Goal: Navigation & Orientation: Locate item on page

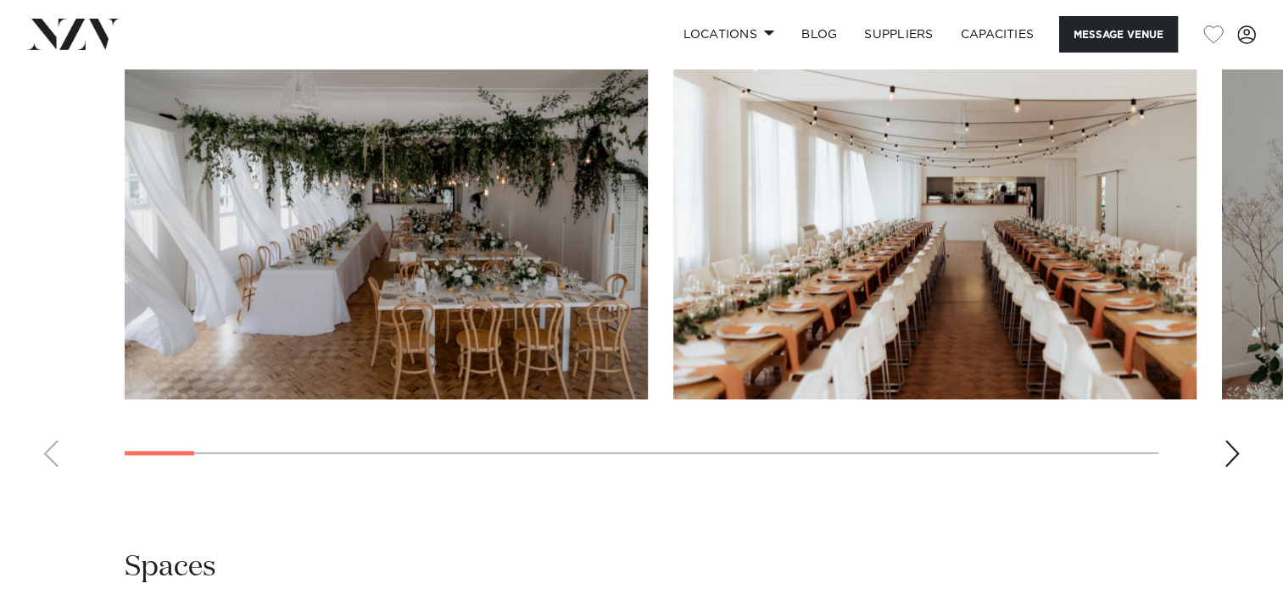
scroll to position [1711, 0]
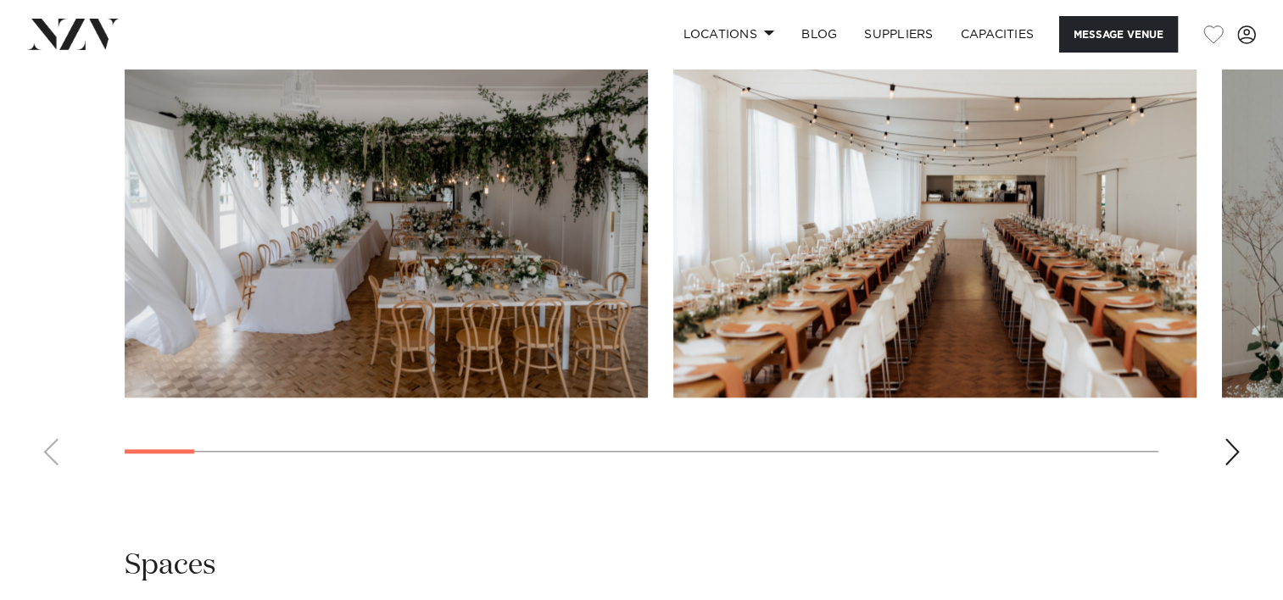
click at [1231, 453] on div "Next slide" at bounding box center [1232, 451] width 17 height 27
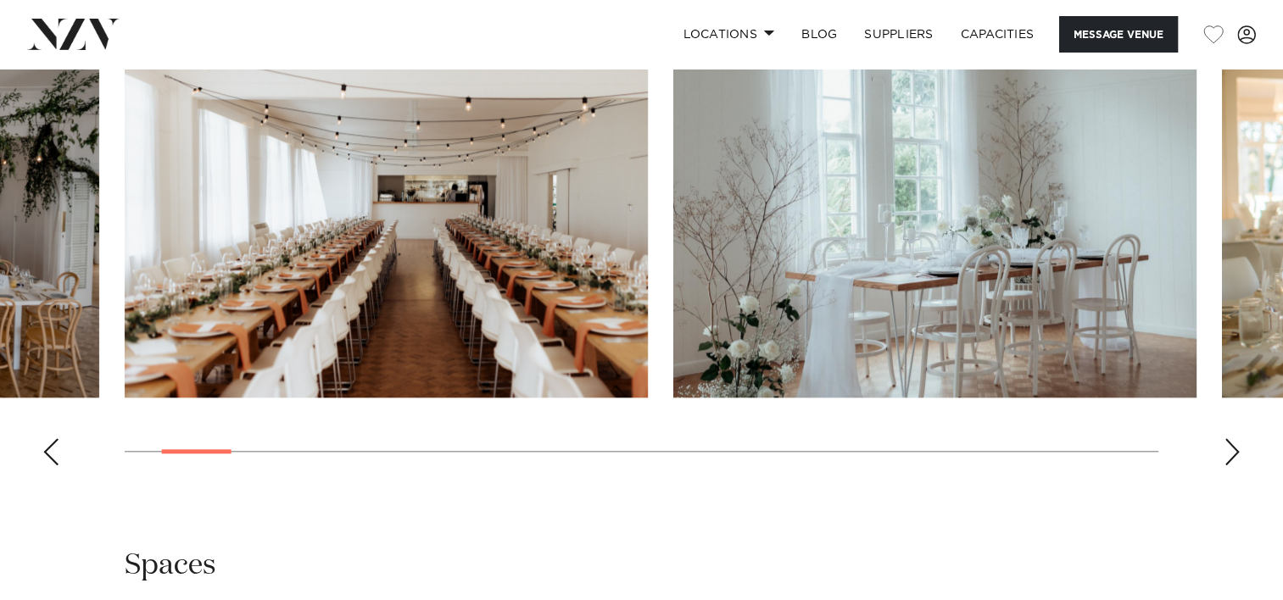
click at [1231, 453] on div "Next slide" at bounding box center [1232, 451] width 17 height 27
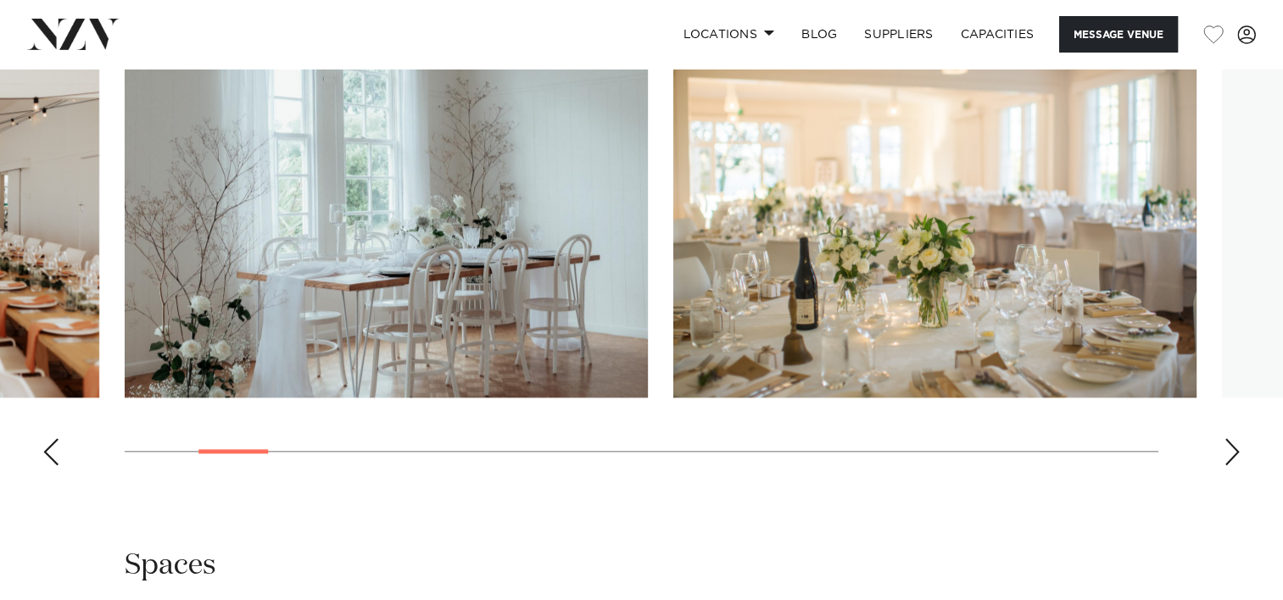
click at [1231, 453] on div "Next slide" at bounding box center [1232, 451] width 17 height 27
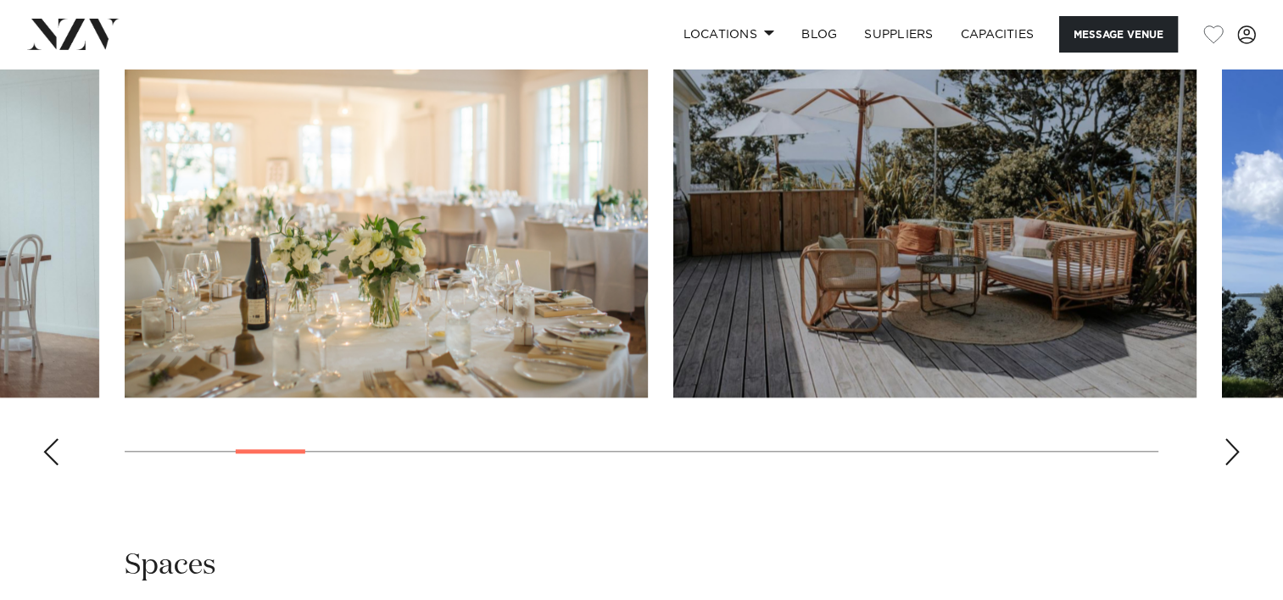
click at [1231, 453] on div "Next slide" at bounding box center [1232, 451] width 17 height 27
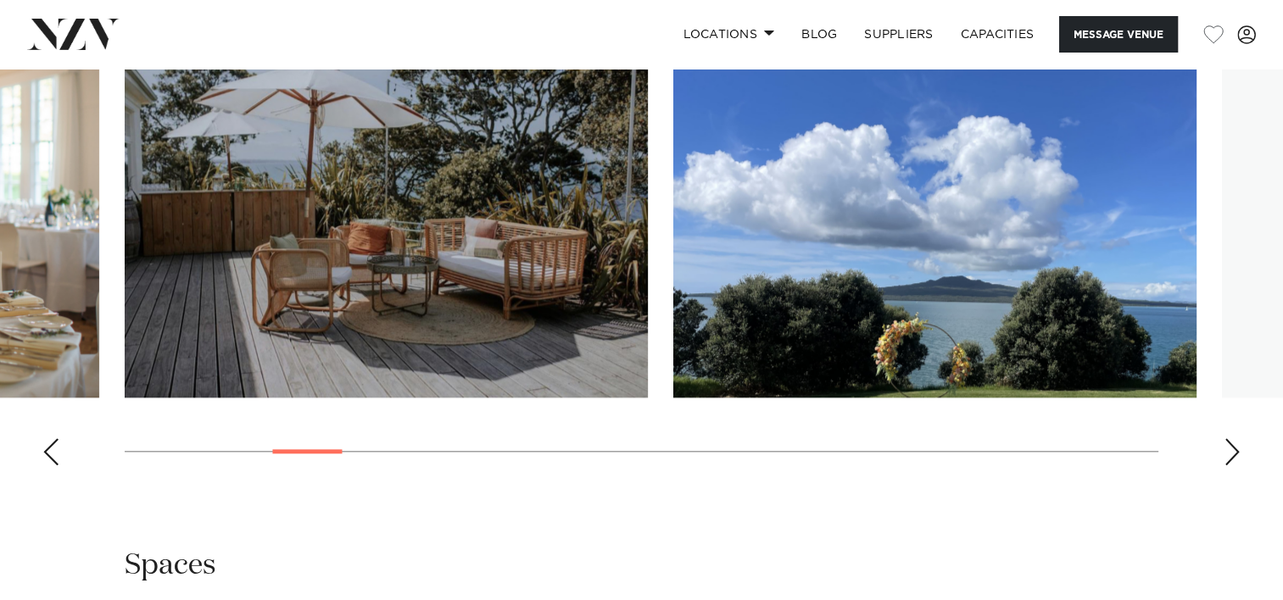
click at [1231, 453] on div "Next slide" at bounding box center [1232, 451] width 17 height 27
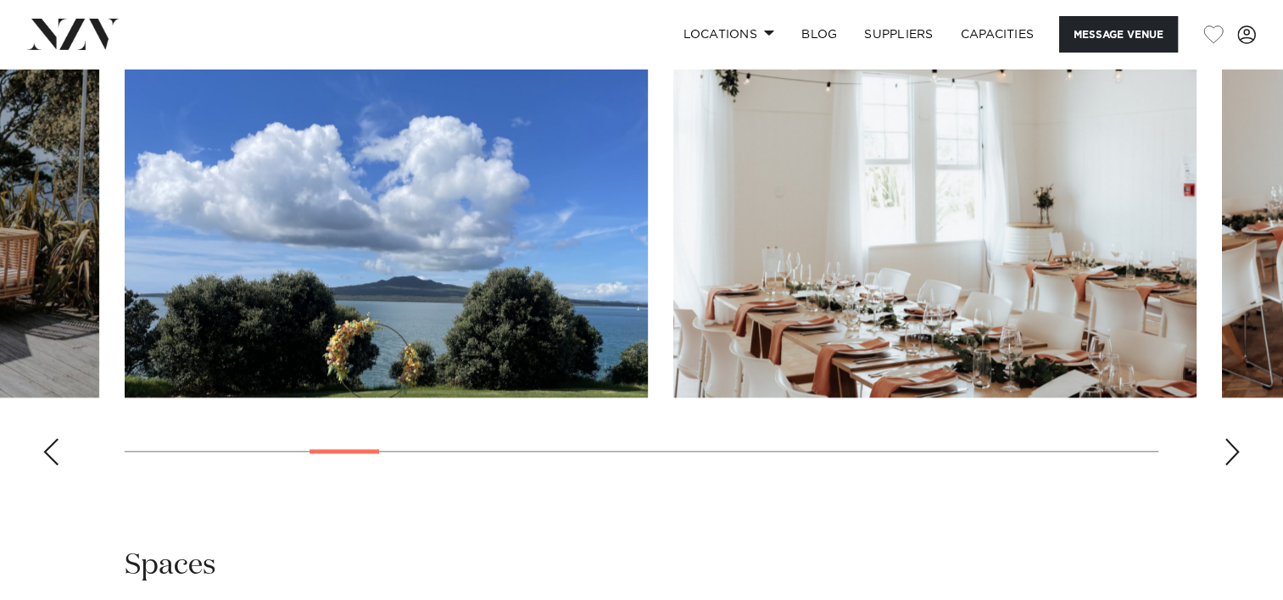
click at [1231, 453] on div "Next slide" at bounding box center [1232, 451] width 17 height 27
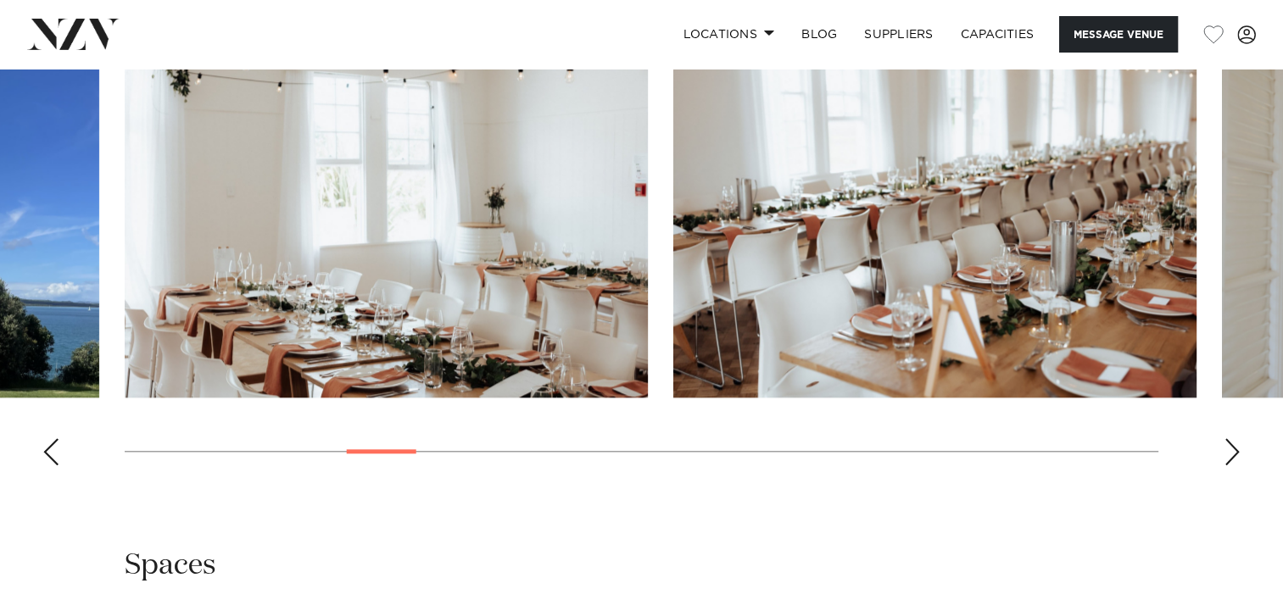
click at [1231, 453] on div "Next slide" at bounding box center [1232, 451] width 17 height 27
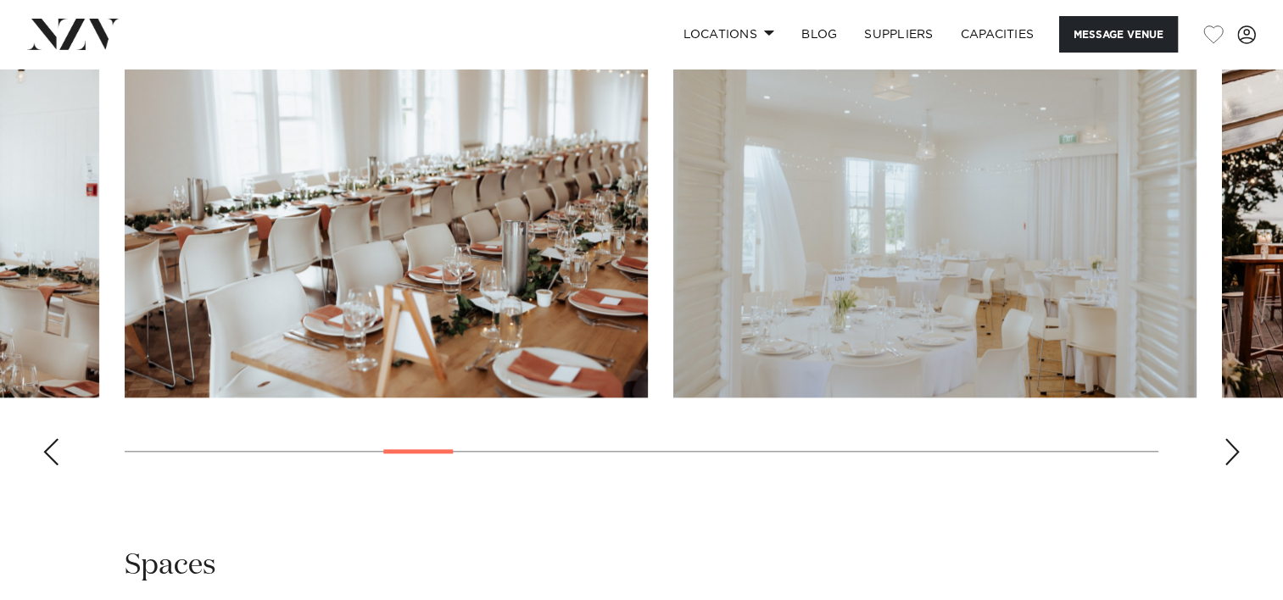
click at [1231, 453] on div "Next slide" at bounding box center [1232, 451] width 17 height 27
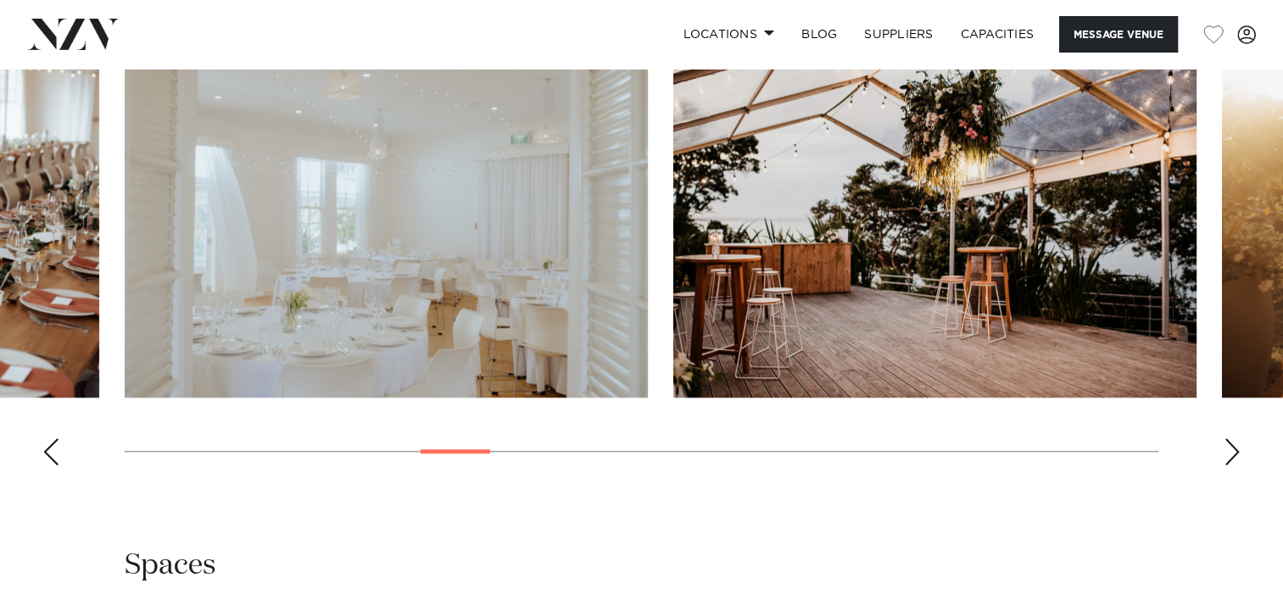
click at [1231, 453] on div "Next slide" at bounding box center [1232, 451] width 17 height 27
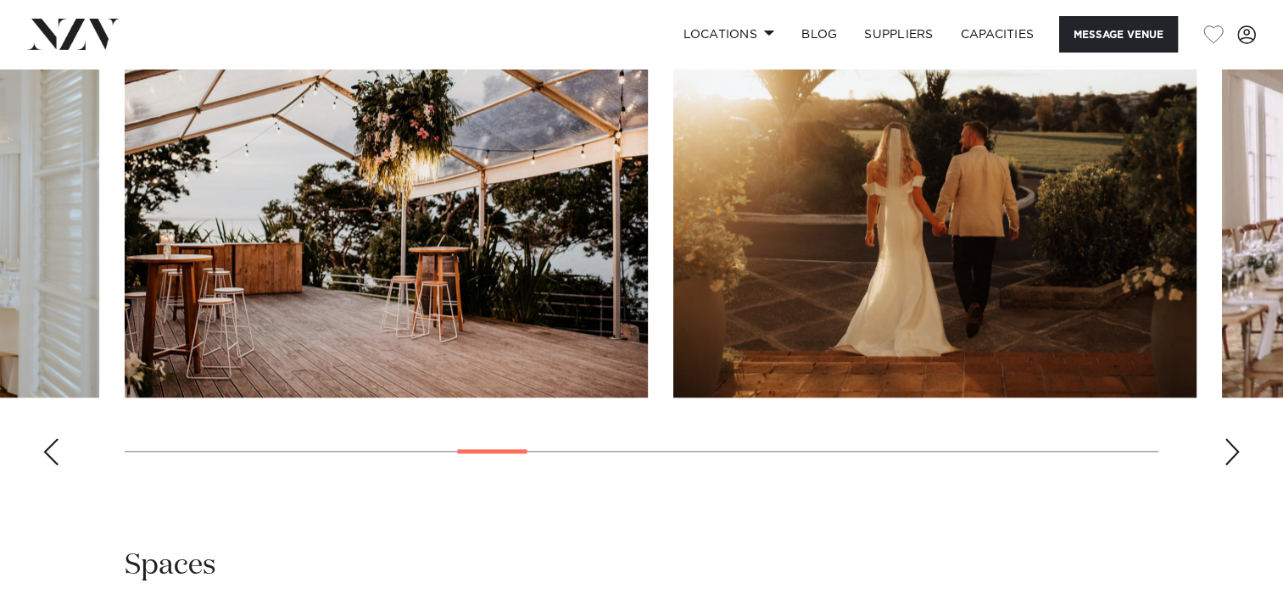
click at [1231, 453] on div "Next slide" at bounding box center [1232, 451] width 17 height 27
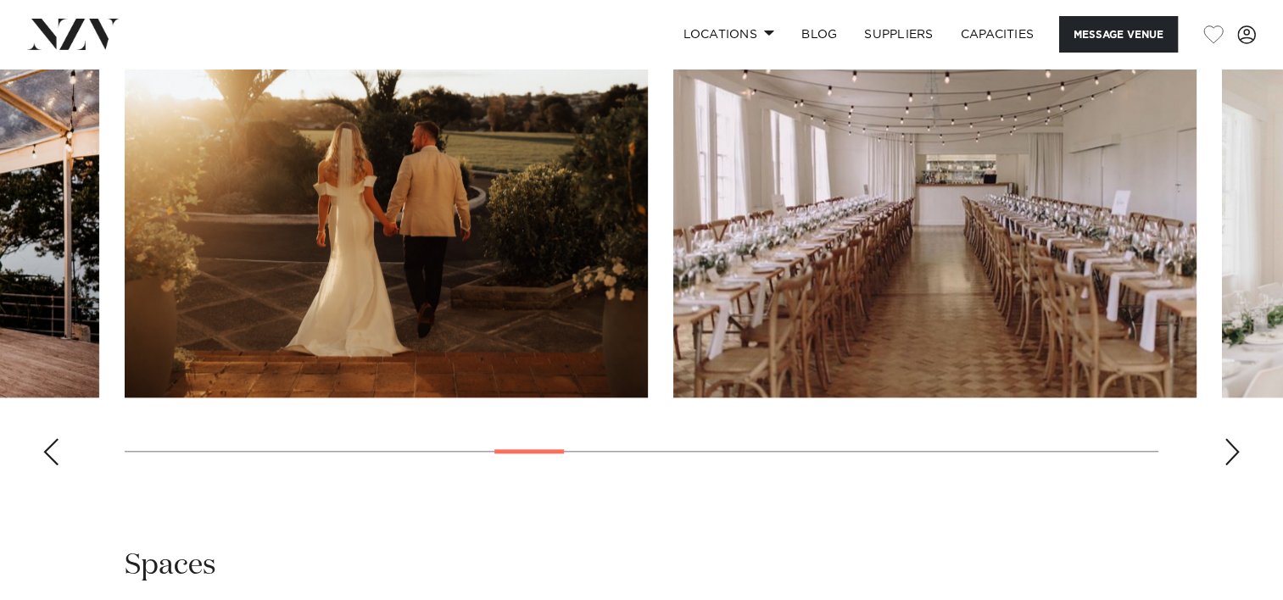
click at [1231, 453] on div "Next slide" at bounding box center [1232, 451] width 17 height 27
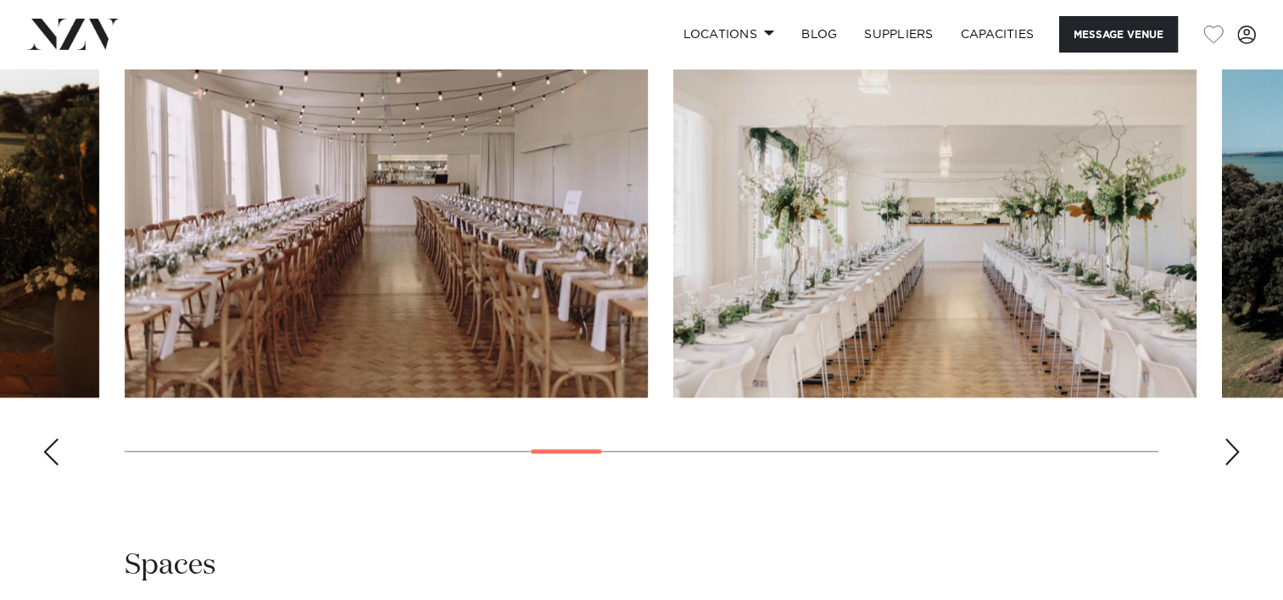
click at [1231, 453] on div "Next slide" at bounding box center [1232, 451] width 17 height 27
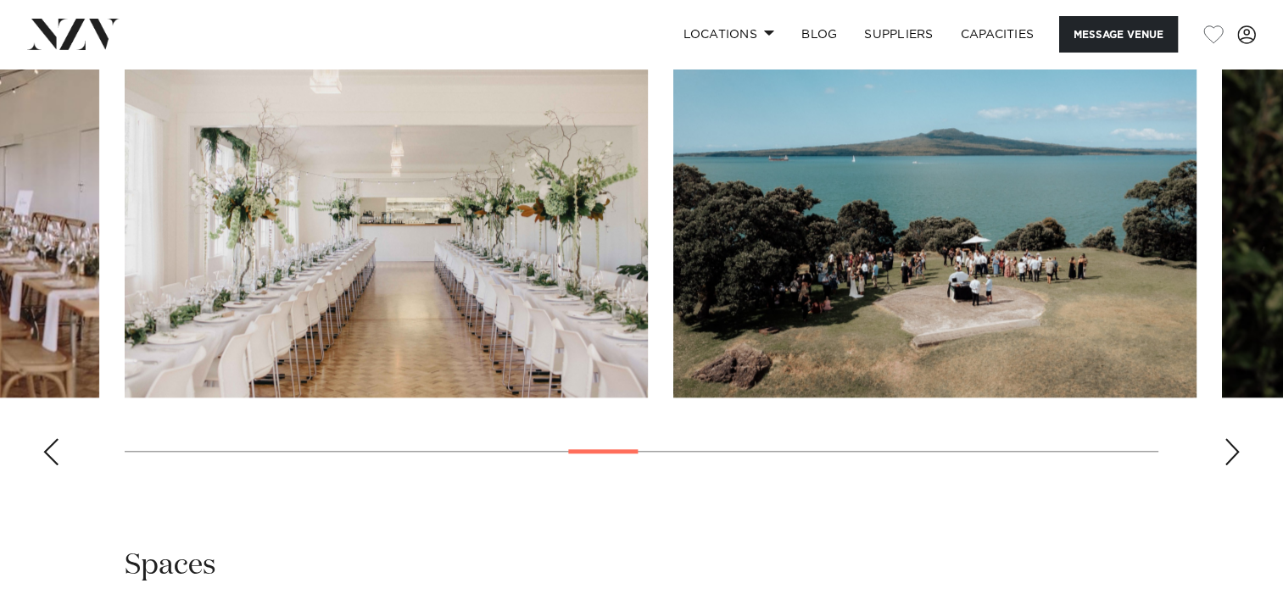
click at [1231, 453] on div "Next slide" at bounding box center [1232, 451] width 17 height 27
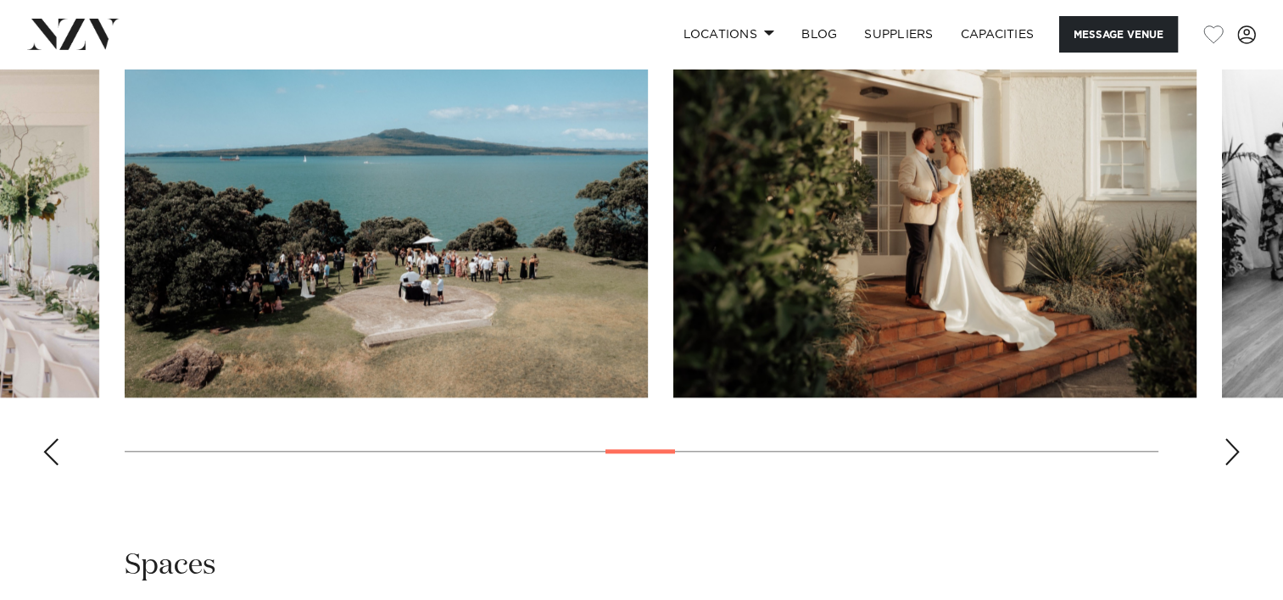
click at [1231, 453] on div "Next slide" at bounding box center [1232, 451] width 17 height 27
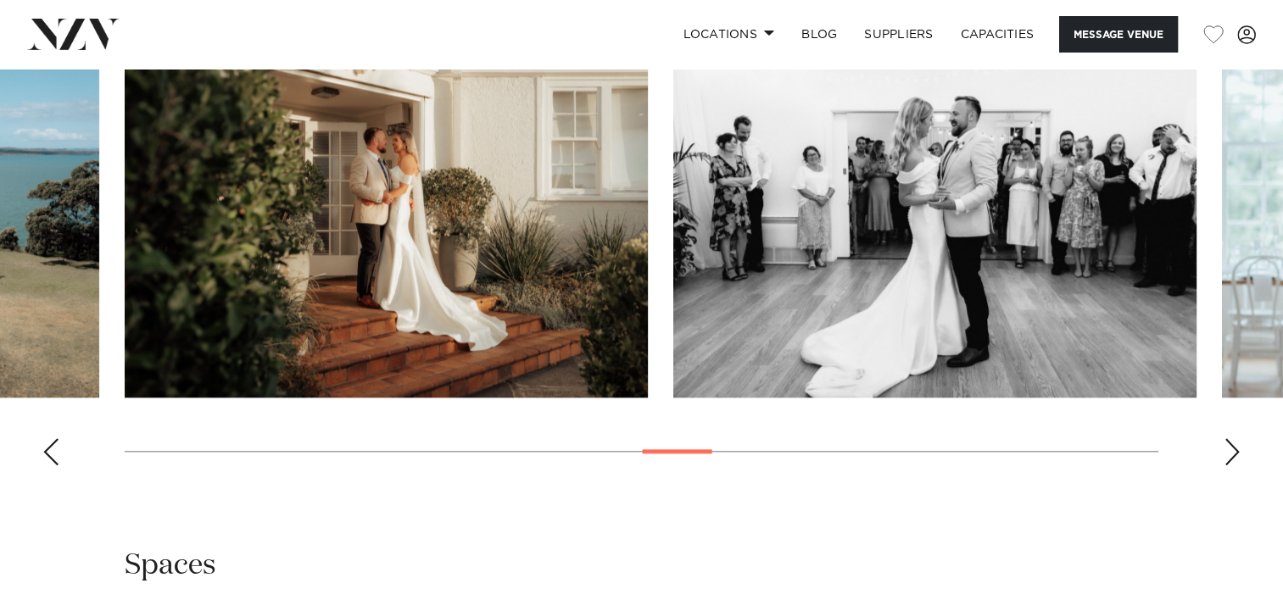
click at [1231, 453] on div "Next slide" at bounding box center [1232, 451] width 17 height 27
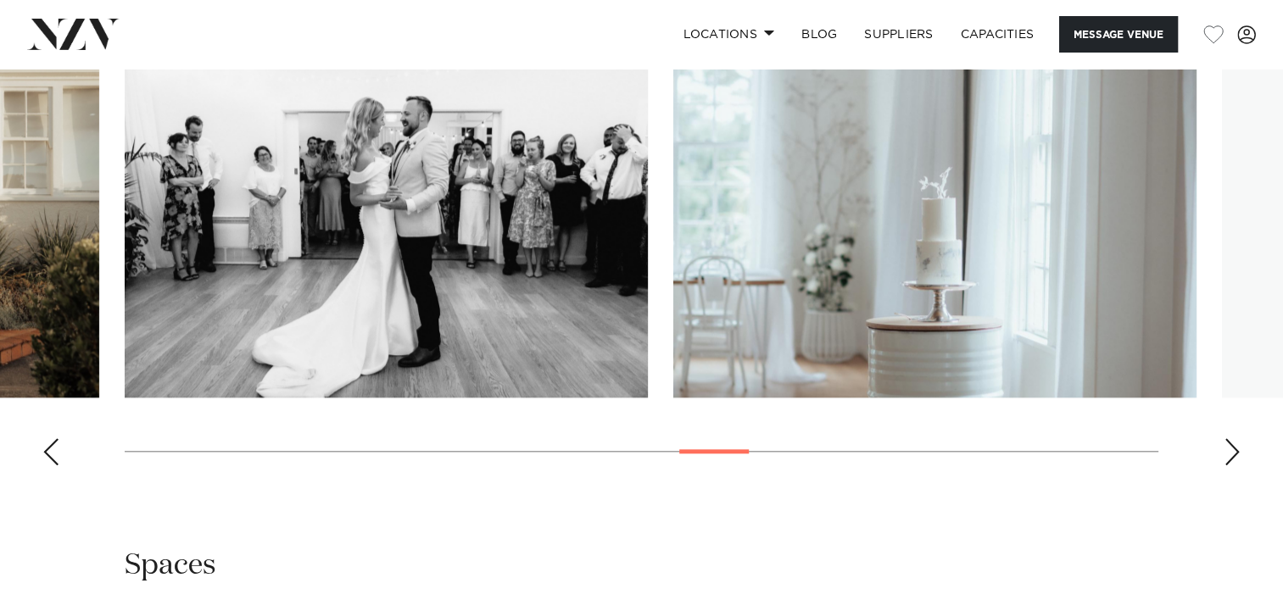
click at [1231, 453] on div "Next slide" at bounding box center [1232, 451] width 17 height 27
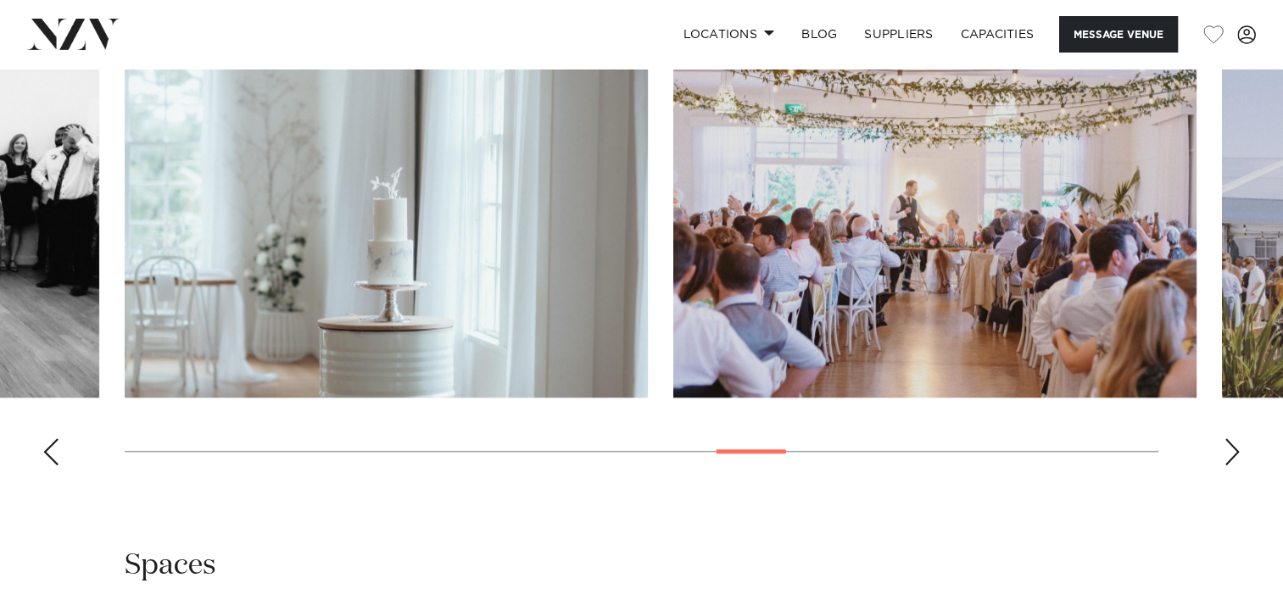
click at [1231, 453] on div "Next slide" at bounding box center [1232, 451] width 17 height 27
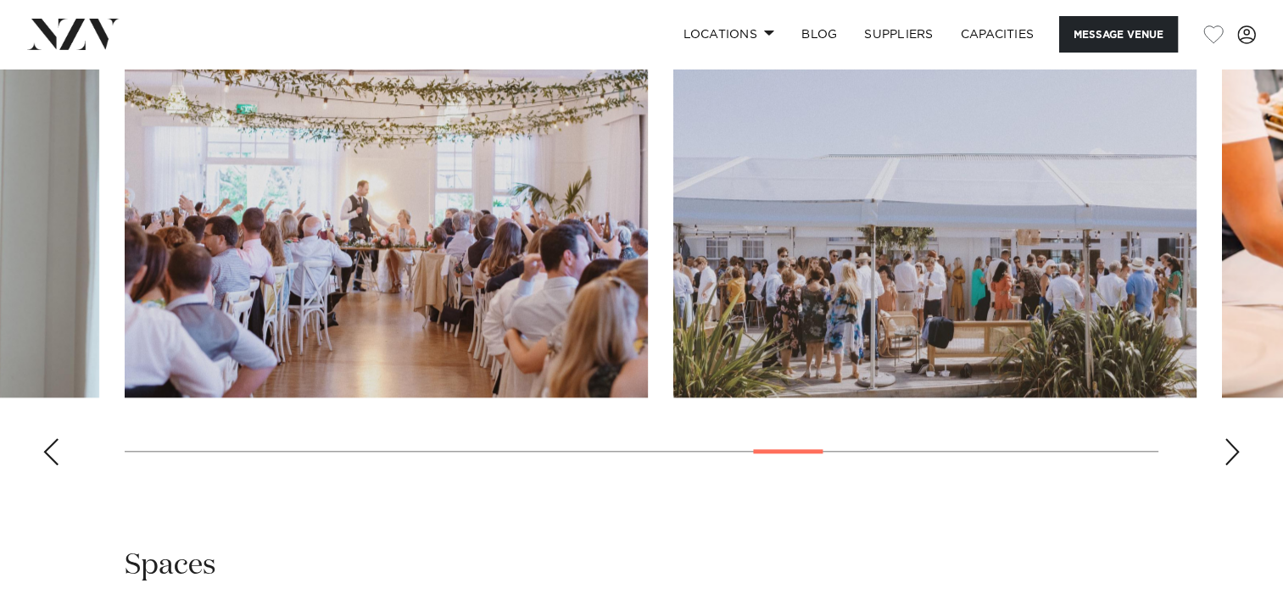
click at [1231, 453] on div "Next slide" at bounding box center [1232, 451] width 17 height 27
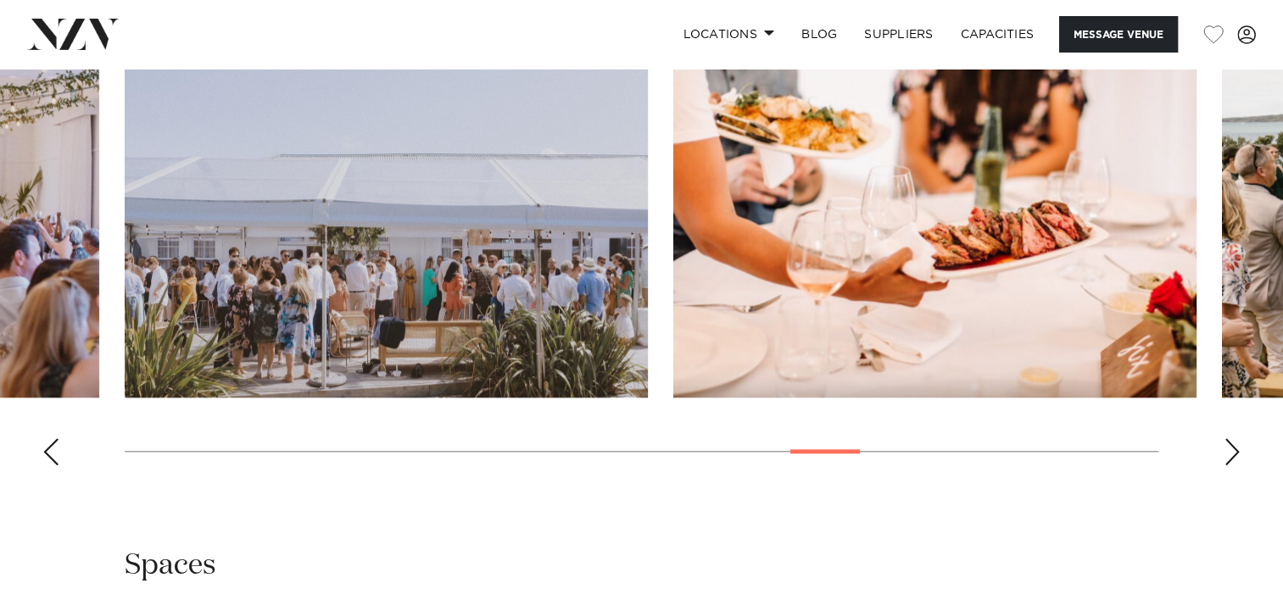
click at [1231, 453] on div "Next slide" at bounding box center [1232, 451] width 17 height 27
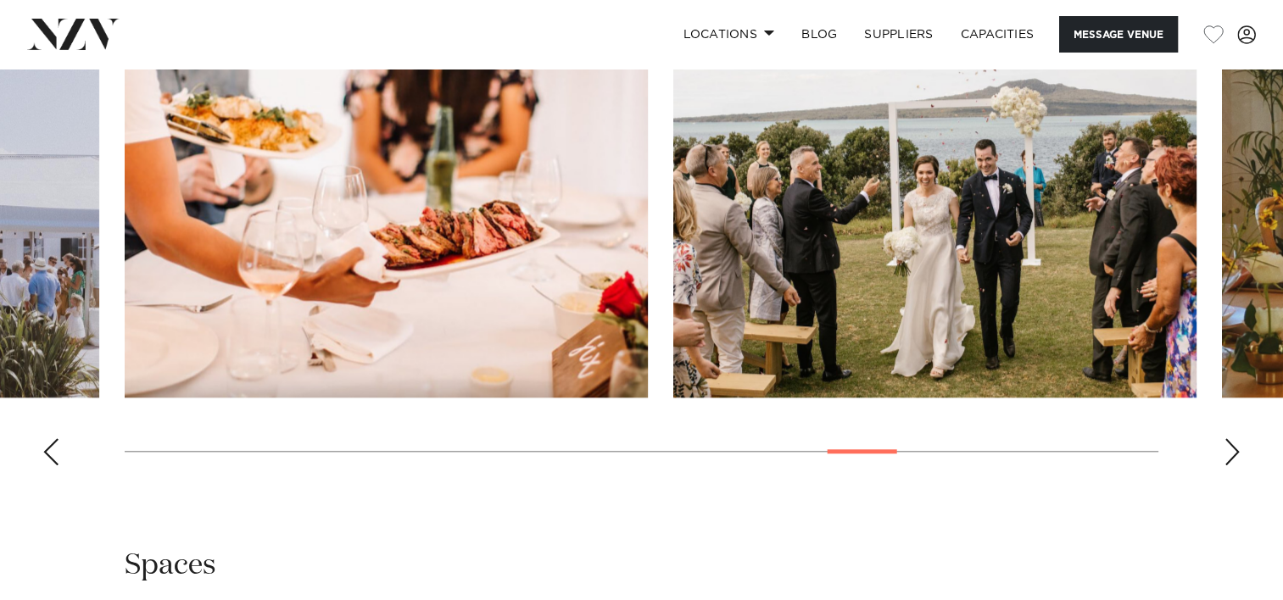
click at [1231, 453] on div "Next slide" at bounding box center [1232, 451] width 17 height 27
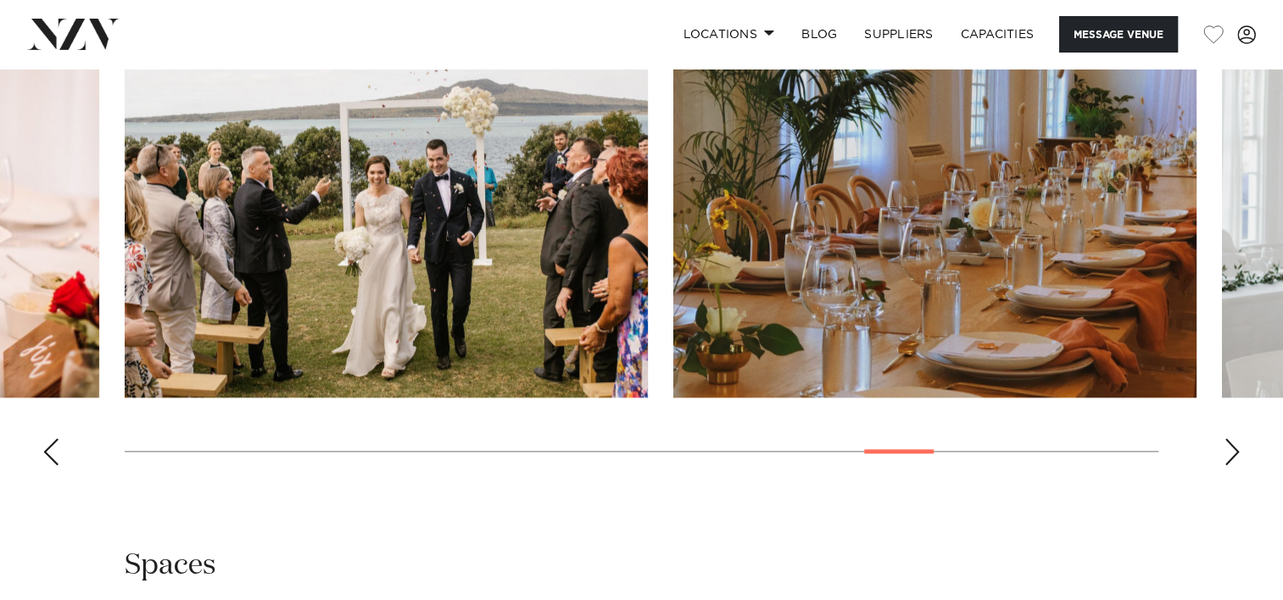
click at [1231, 453] on div "Next slide" at bounding box center [1232, 451] width 17 height 27
